Goal: Transaction & Acquisition: Purchase product/service

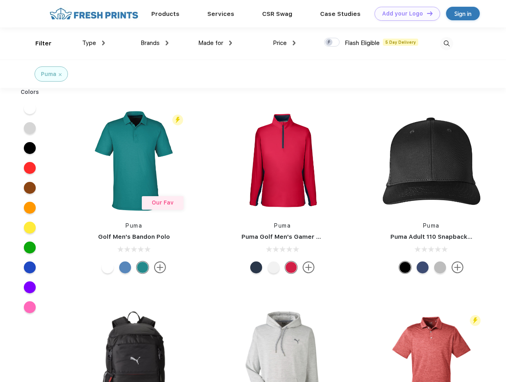
click at [405, 14] on link "Add your Logo Design Tool" at bounding box center [408, 14] width 66 height 14
click at [0, 0] on div "Design Tool" at bounding box center [0, 0] width 0 height 0
click at [426, 13] on link "Add your Logo Design Tool" at bounding box center [408, 14] width 66 height 14
click at [38, 43] on div "Filter" at bounding box center [43, 43] width 16 height 9
click at [94, 43] on span "Type" at bounding box center [89, 42] width 14 height 7
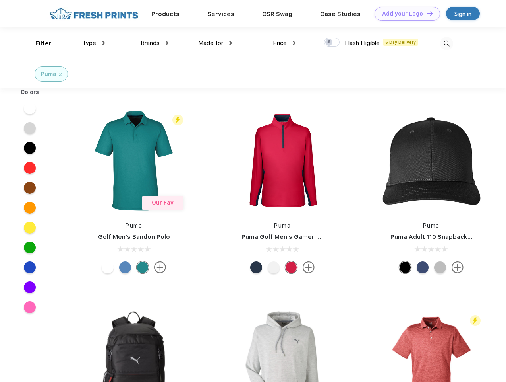
click at [155, 43] on span "Brands" at bounding box center [150, 42] width 19 height 7
click at [215, 43] on span "Made for" at bounding box center [210, 42] width 25 height 7
click at [285, 43] on span "Price" at bounding box center [280, 42] width 14 height 7
click at [332, 43] on div at bounding box center [332, 42] width 16 height 9
click at [329, 43] on input "checkbox" at bounding box center [326, 39] width 5 height 5
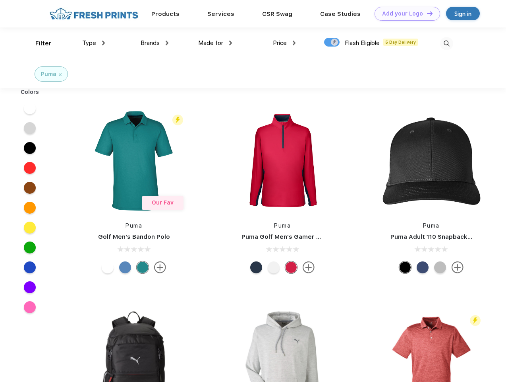
click at [447, 43] on img at bounding box center [446, 43] width 13 height 13
